Goal: Information Seeking & Learning: Understand process/instructions

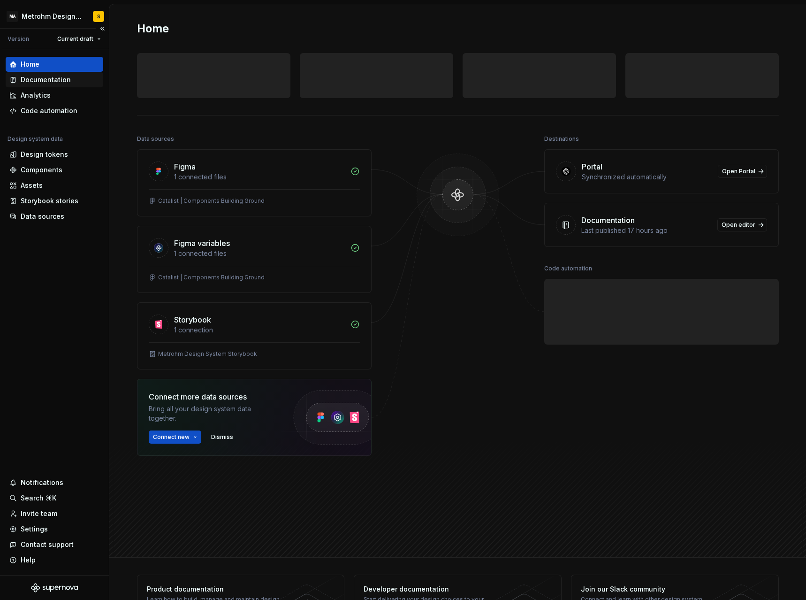
click at [40, 80] on div "Documentation" at bounding box center [46, 79] width 50 height 9
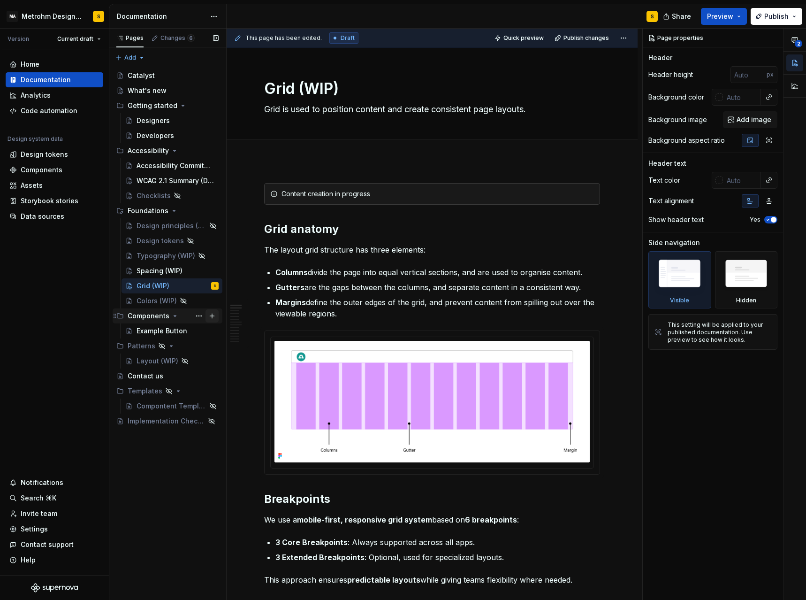
click at [213, 316] on button "Page tree" at bounding box center [212, 315] width 13 height 13
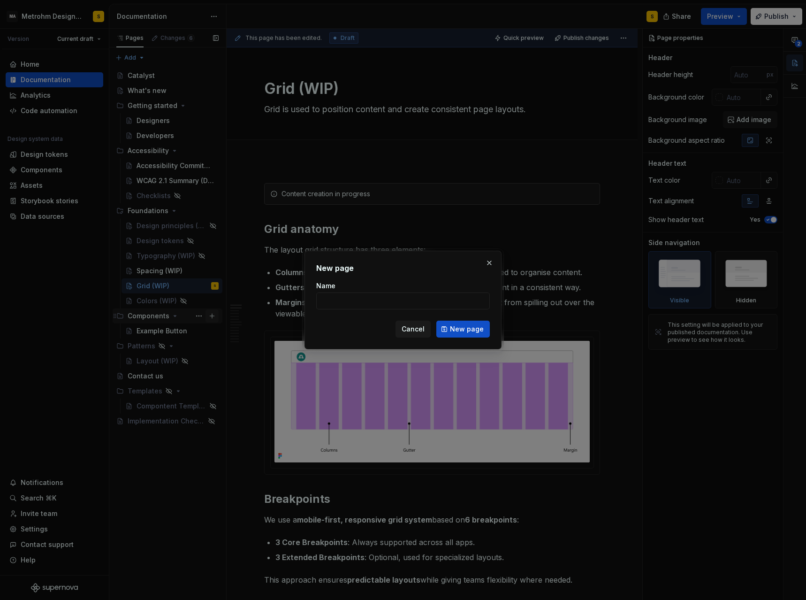
type textarea "*"
type input "Button"
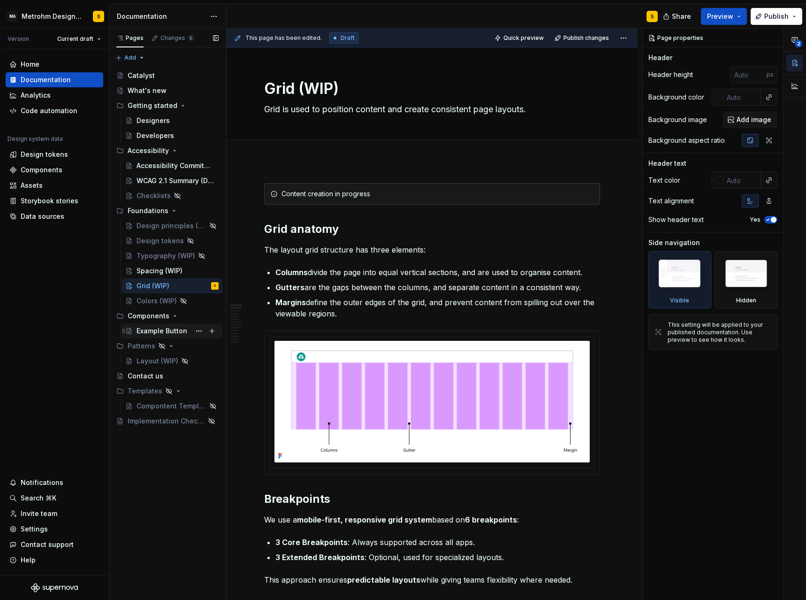
click at [158, 334] on div "Example Button" at bounding box center [162, 330] width 51 height 9
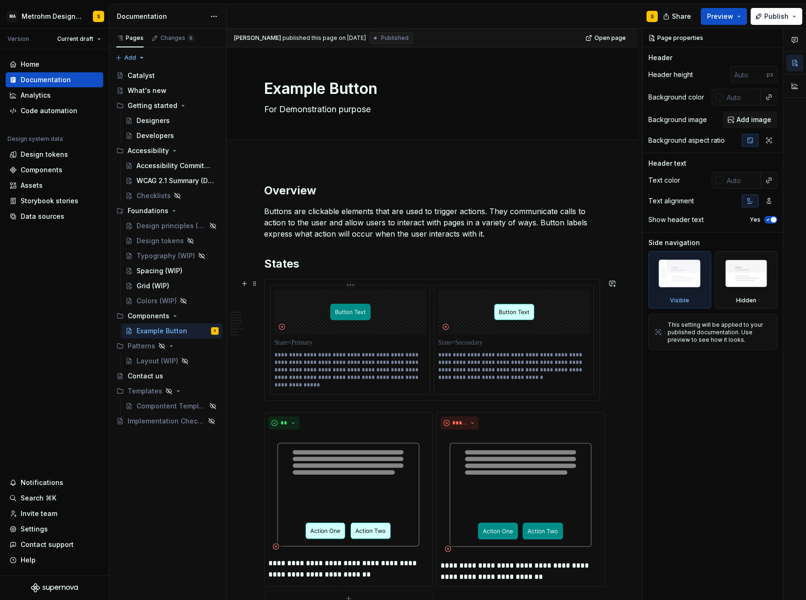
click at [352, 315] on img at bounding box center [350, 312] width 40 height 16
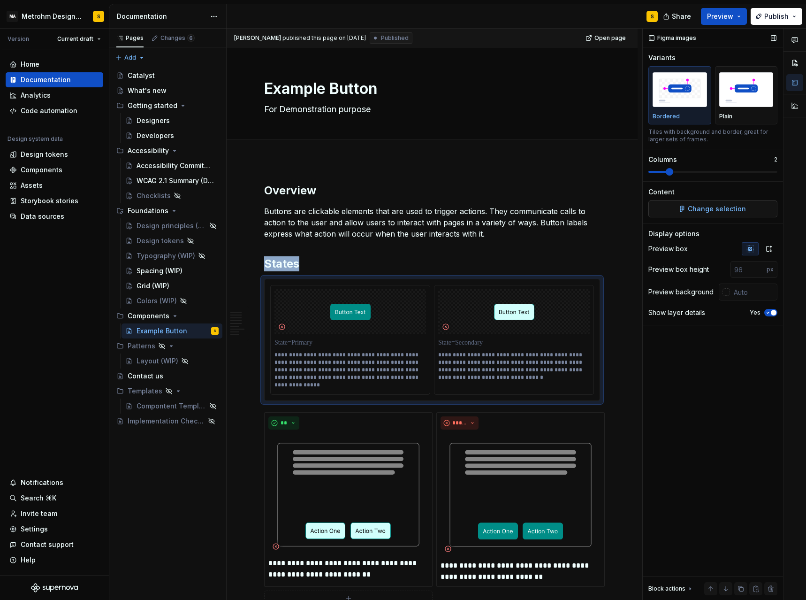
click at [697, 212] on span "Change selection" at bounding box center [717, 208] width 58 height 9
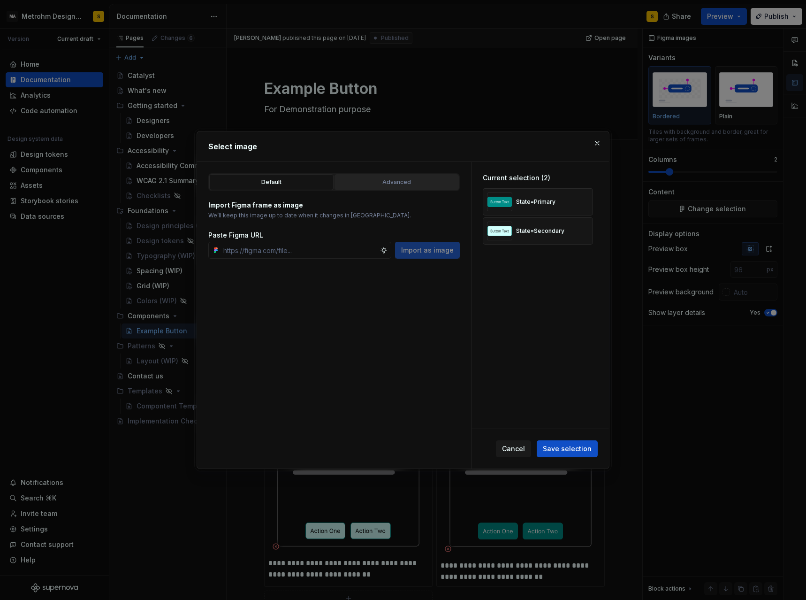
click at [403, 189] on button "Advanced" at bounding box center [397, 182] width 124 height 16
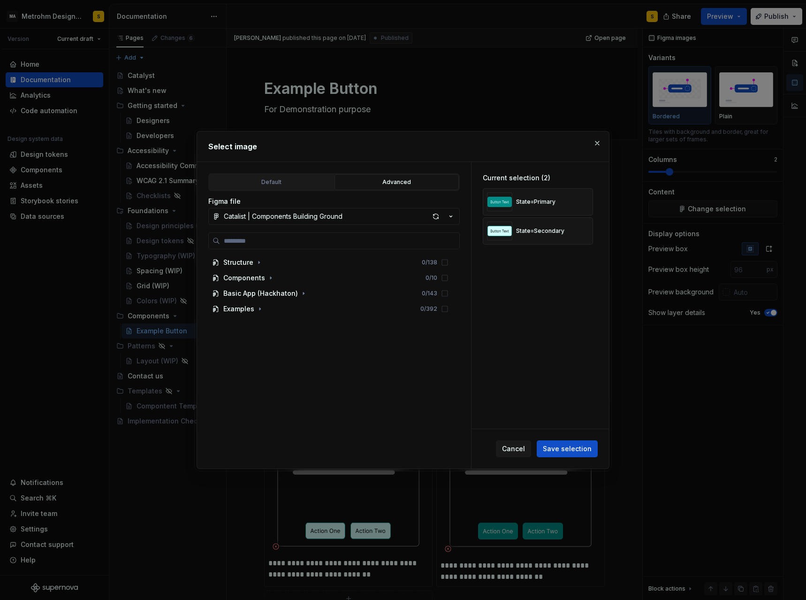
type textarea "*"
click at [313, 244] on input "search" at bounding box center [339, 240] width 239 height 9
type input "******"
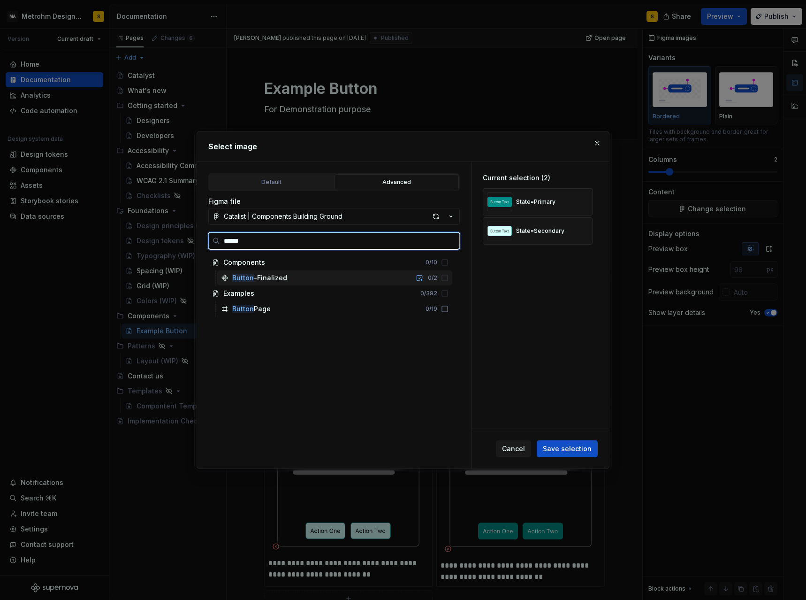
click at [327, 283] on div "Button -Finalized 0 / 2" at bounding box center [334, 277] width 235 height 15
click at [449, 279] on icon at bounding box center [445, 278] width 8 height 8
click at [569, 374] on span "Save selection" at bounding box center [567, 448] width 49 height 9
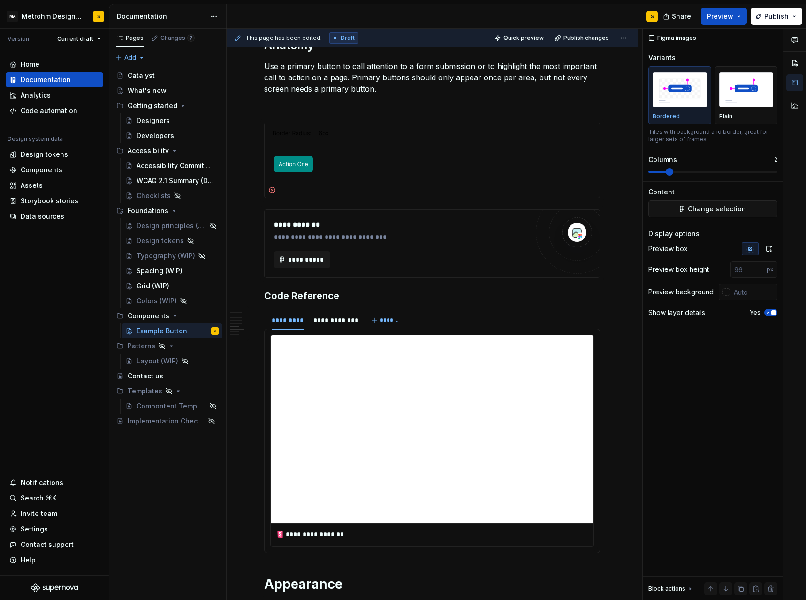
scroll to position [1098, 0]
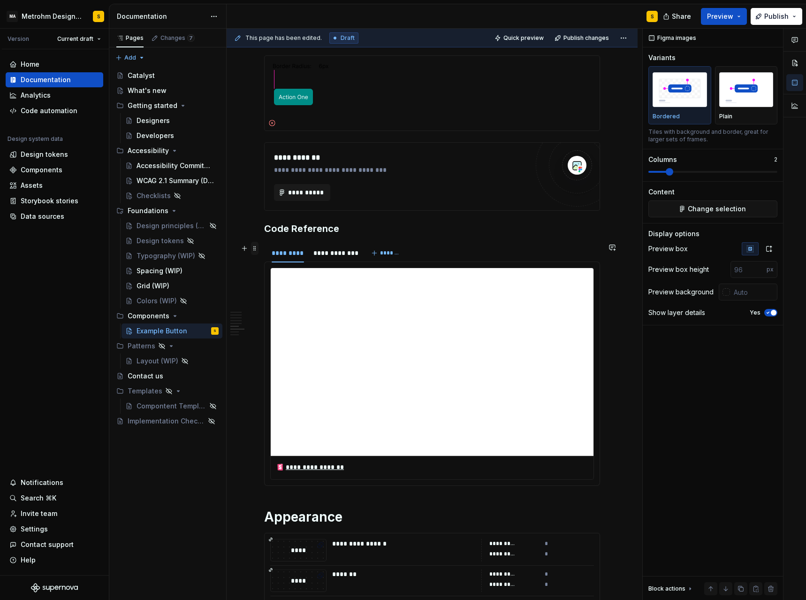
click at [255, 252] on span at bounding box center [255, 248] width 8 height 13
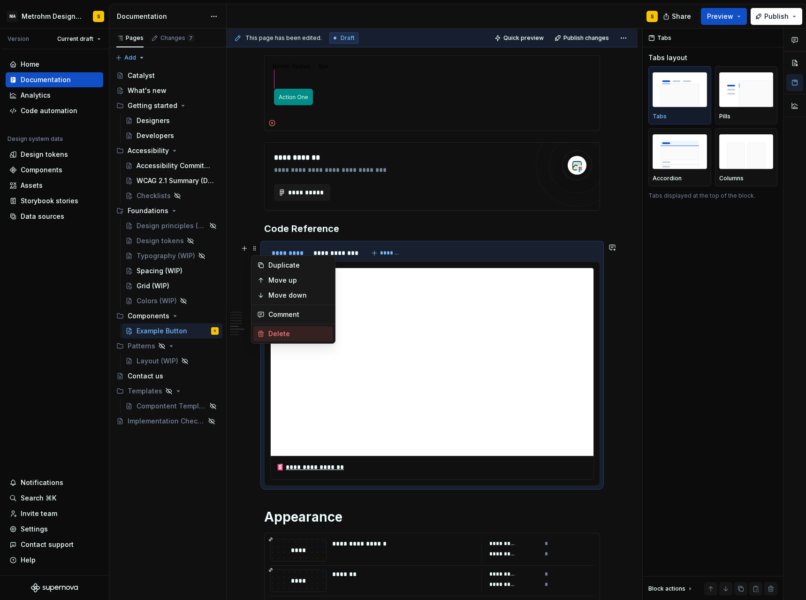
click at [283, 330] on div "Delete" at bounding box center [298, 333] width 61 height 9
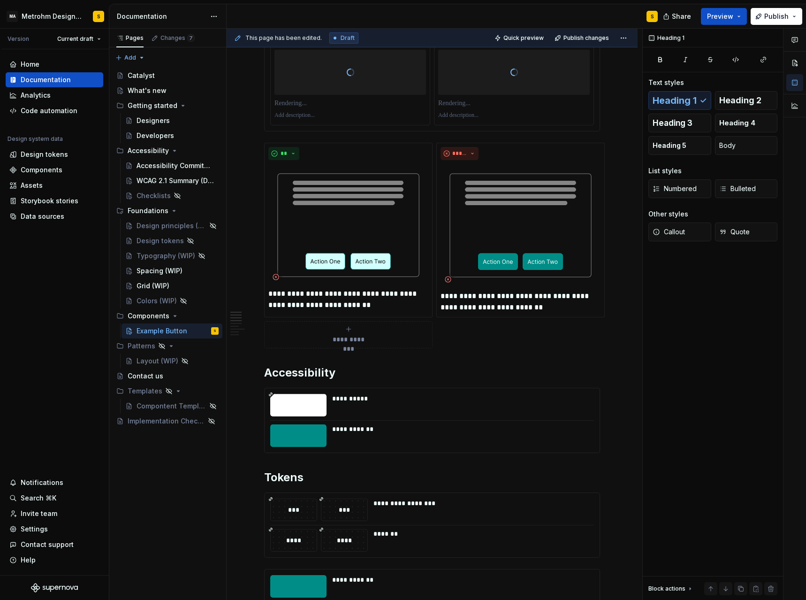
scroll to position [0, 0]
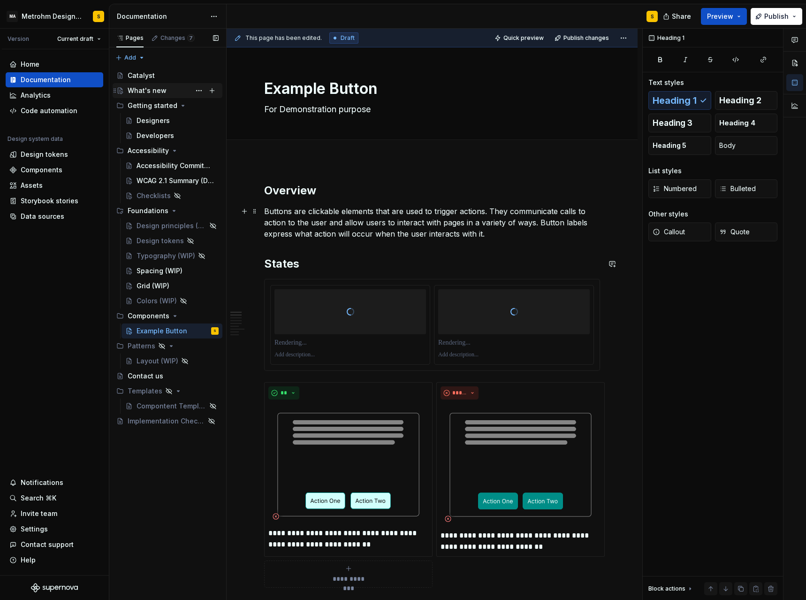
type textarea "*"
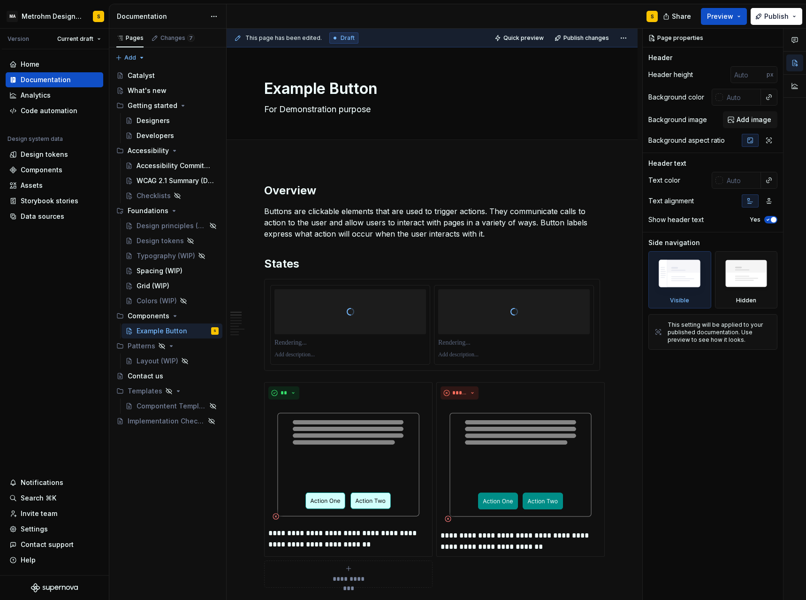
type textarea "*"
